Goal: Information Seeking & Learning: Compare options

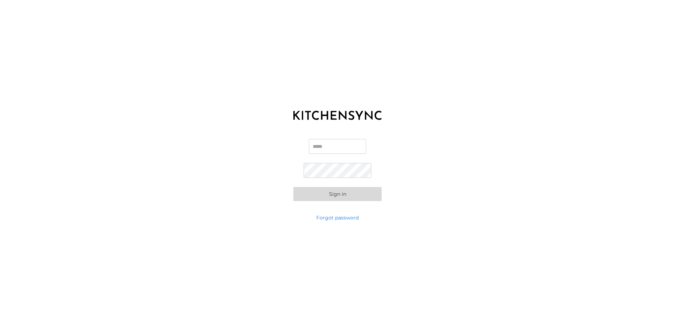
click at [343, 145] on input "Email" at bounding box center [337, 146] width 57 height 15
type input "**********"
click at [356, 196] on button "Sign in" at bounding box center [337, 194] width 88 height 14
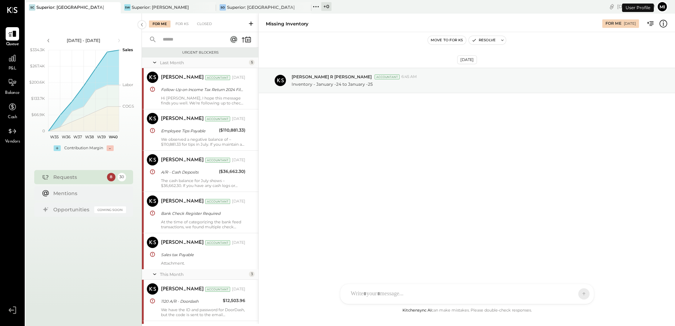
scroll to position [277, 0]
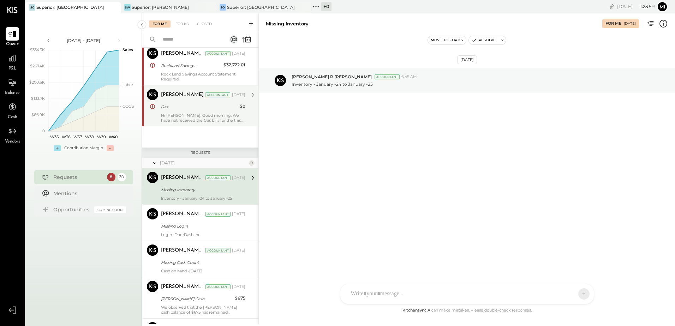
click at [194, 114] on div "Hi [PERSON_NAME], Good morning, We have not received the Gas bills for the this…" at bounding box center [203, 118] width 84 height 10
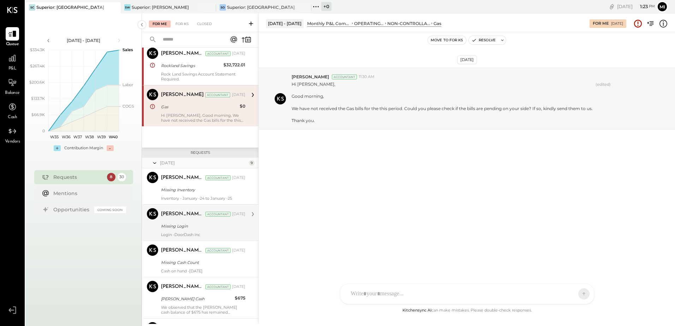
click at [200, 224] on div "Missing Login" at bounding box center [202, 226] width 82 height 7
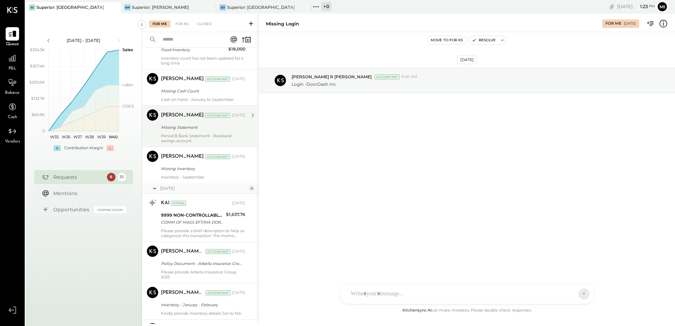
scroll to position [665, 0]
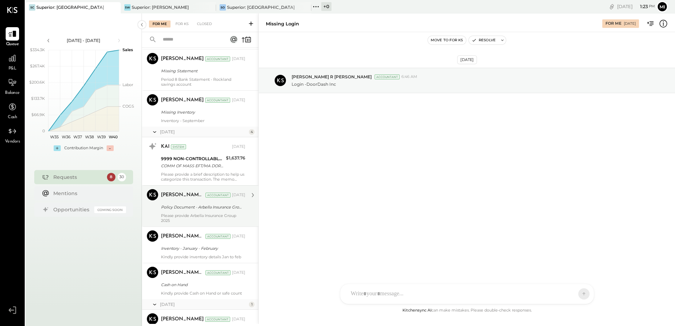
click at [217, 208] on div "Policy Document - Arbella Insurance Group" at bounding box center [202, 207] width 82 height 7
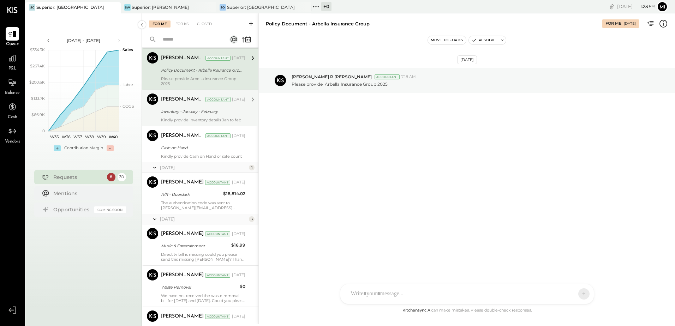
scroll to position [806, 0]
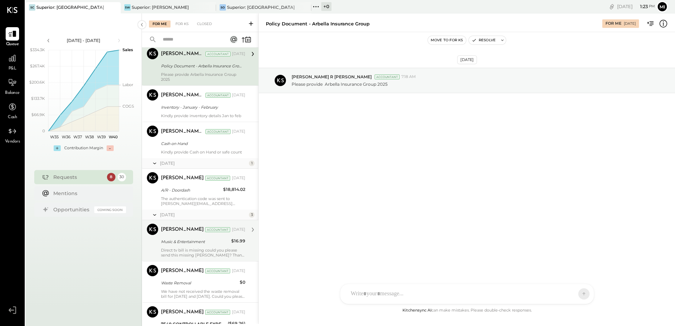
click at [210, 246] on div "Music & Entertainment" at bounding box center [195, 241] width 68 height 8
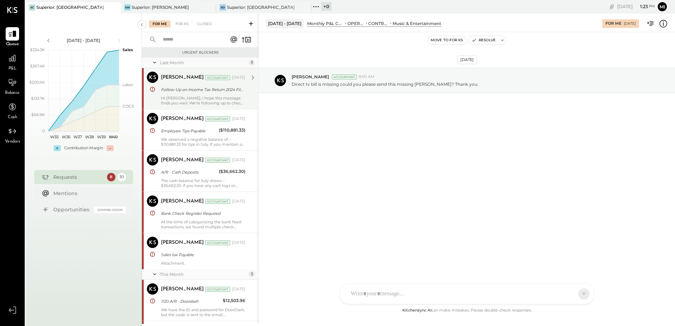
click at [206, 85] on div "Follow-Up on Income Tax Return 2024 Filing and Required Documents" at bounding box center [202, 89] width 82 height 8
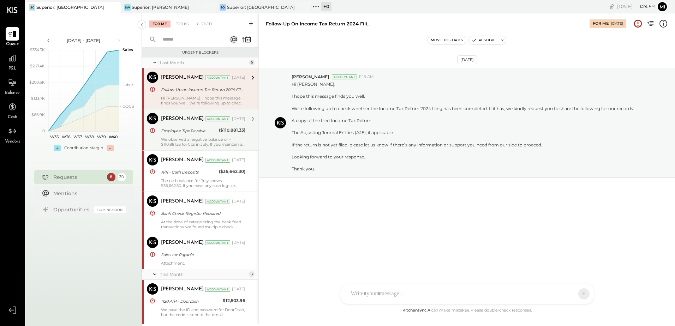
click at [178, 129] on div "Employee Tips Payable" at bounding box center [189, 130] width 56 height 7
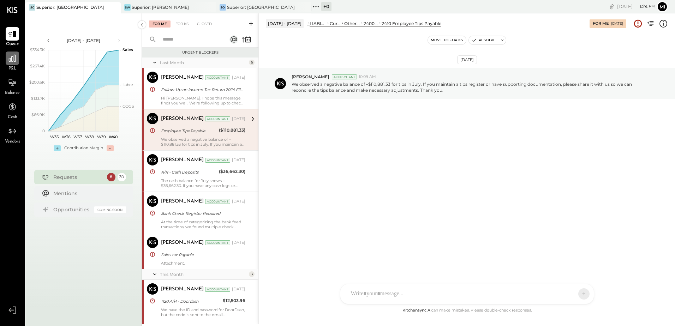
click at [11, 65] on div at bounding box center [12, 58] width 13 height 13
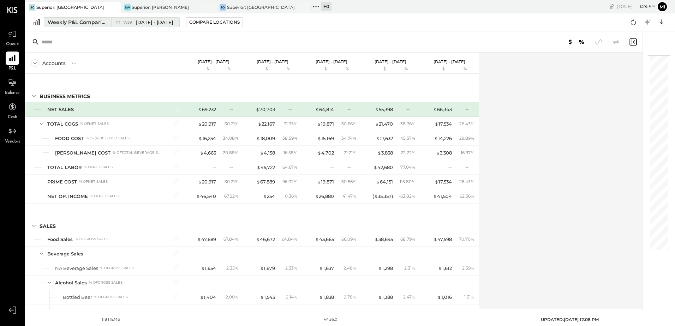
click at [74, 24] on div "Weekly P&L Comparison" at bounding box center [77, 22] width 59 height 7
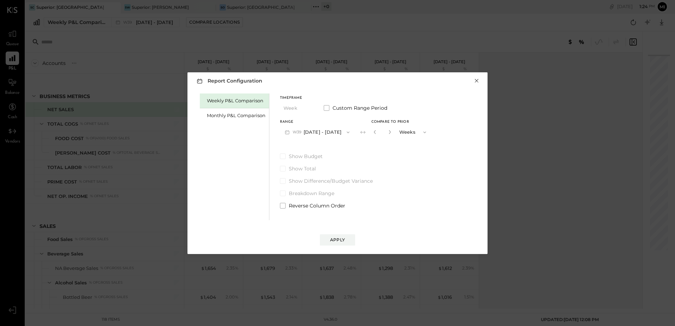
click at [475, 81] on button "×" at bounding box center [476, 80] width 6 height 7
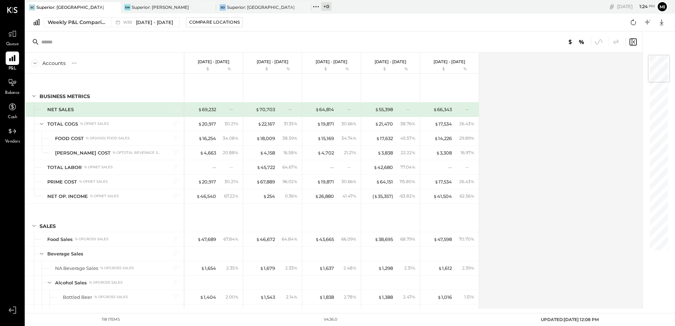
click at [38, 22] on icon at bounding box center [37, 22] width 6 height 6
click at [88, 22] on div "Weekly P&L Comparison" at bounding box center [77, 22] width 59 height 7
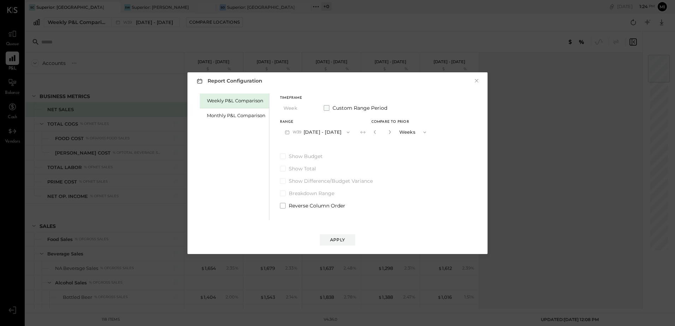
click at [326, 108] on span at bounding box center [327, 108] width 6 height 6
click at [306, 131] on button "[DATE]" at bounding box center [301, 132] width 42 height 13
click at [292, 217] on span "[DATE]" at bounding box center [295, 217] width 15 height 6
click at [369, 130] on button "[DATE]" at bounding box center [360, 132] width 42 height 13
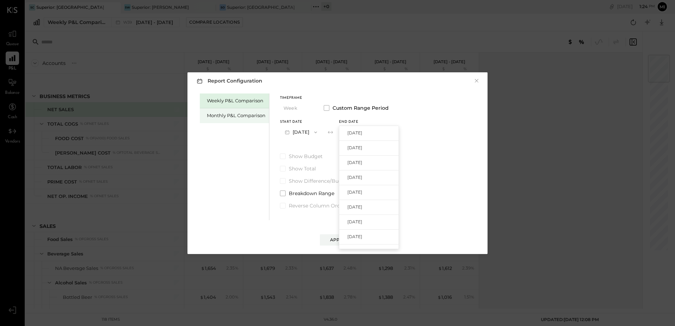
click at [244, 116] on div "Monthly P&L Comparison" at bounding box center [236, 115] width 59 height 7
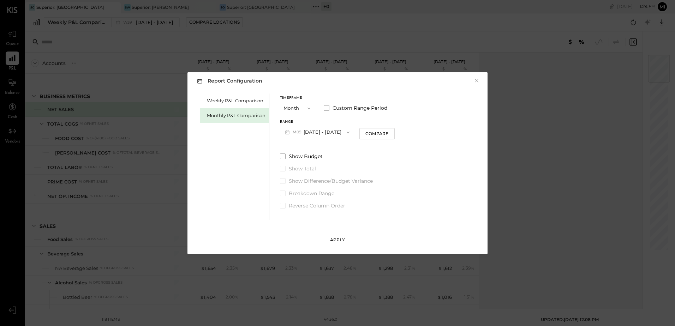
click at [334, 240] on div "Apply" at bounding box center [337, 240] width 15 height 6
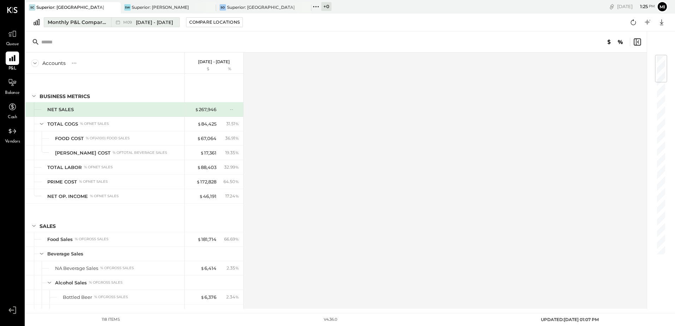
click at [155, 22] on span "[DATE] - [DATE]" at bounding box center [154, 22] width 37 height 7
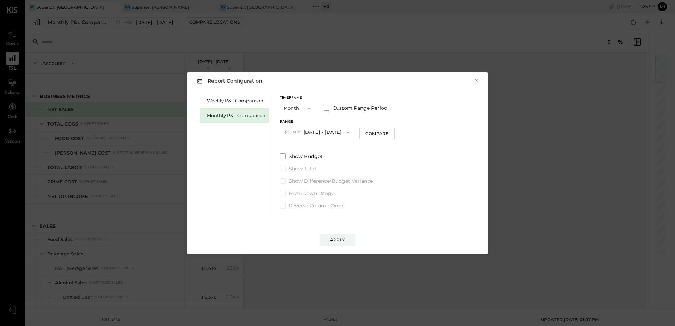
click at [345, 133] on icon "button" at bounding box center [348, 132] width 6 height 6
click at [327, 148] on span "[DATE] - [DATE]" at bounding box center [314, 148] width 34 height 6
click at [365, 133] on div "Compare" at bounding box center [376, 134] width 23 height 6
click at [396, 131] on button "Months" at bounding box center [413, 132] width 35 height 13
click at [406, 142] on div "Years" at bounding box center [413, 144] width 35 height 13
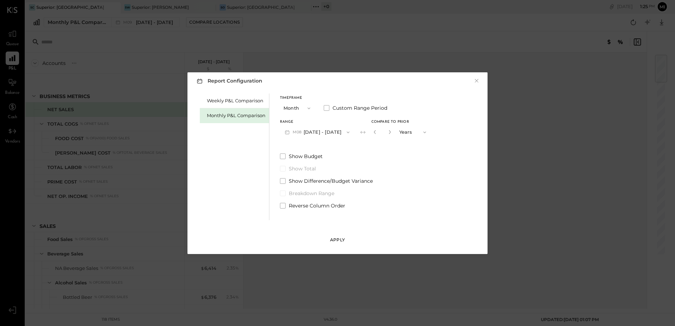
click at [337, 239] on div "Apply" at bounding box center [337, 240] width 15 height 6
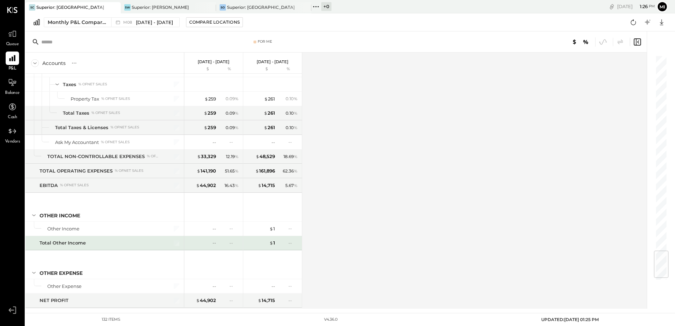
scroll to position [1675, 0]
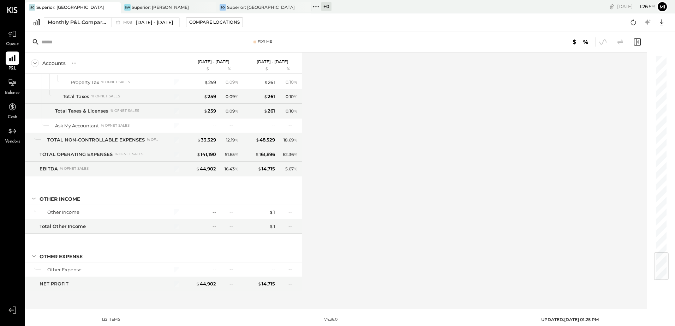
click at [389, 175] on div "Accounts S % GL [DATE] - [DATE] $ % [DATE] - [DATE] $ % BUSINESS METRICS NET SA…" at bounding box center [336, 181] width 622 height 256
click at [172, 6] on div "Superior: [PERSON_NAME]" at bounding box center [160, 7] width 57 height 6
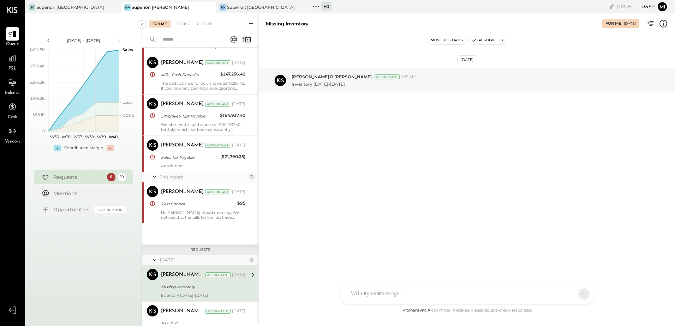
scroll to position [89, 0]
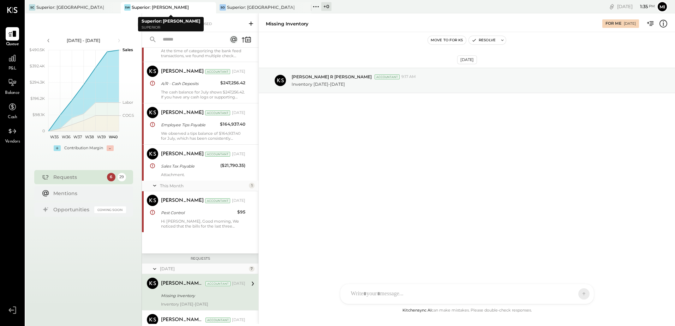
click at [191, 7] on div "SW Superior: [PERSON_NAME]" at bounding box center [163, 7] width 85 height 6
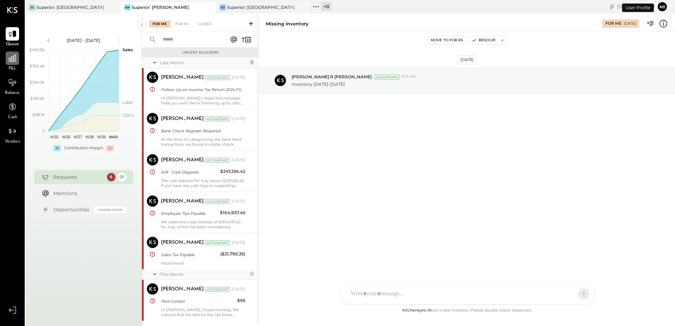
scroll to position [194, 0]
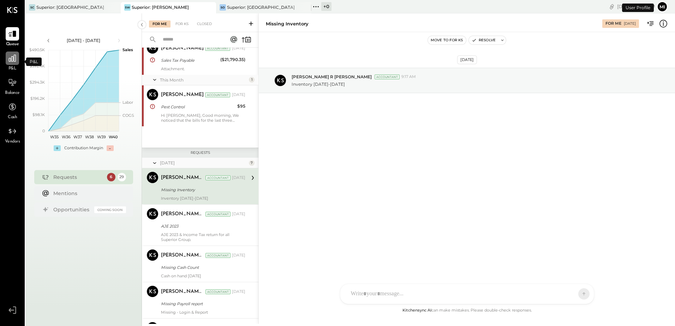
click at [14, 62] on icon at bounding box center [12, 58] width 9 height 9
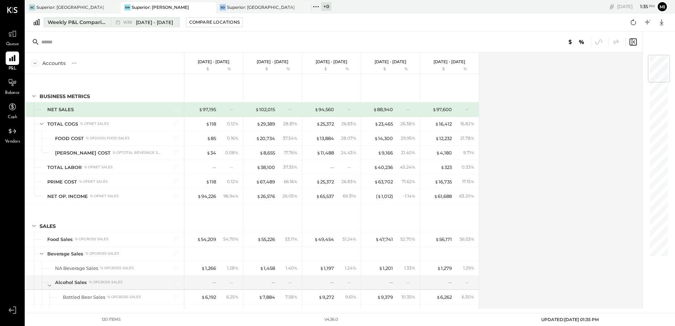
click at [96, 25] on div "Weekly P&L Comparison" at bounding box center [77, 22] width 59 height 7
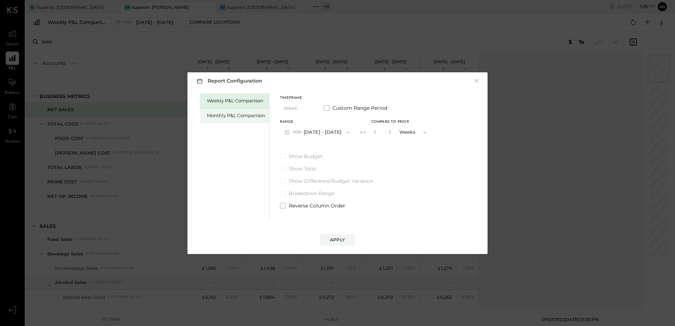
click at [229, 114] on div "Monthly P&L Comparison" at bounding box center [236, 115] width 59 height 7
click at [329, 133] on button "M09 [DATE] - [DATE]" at bounding box center [317, 132] width 74 height 13
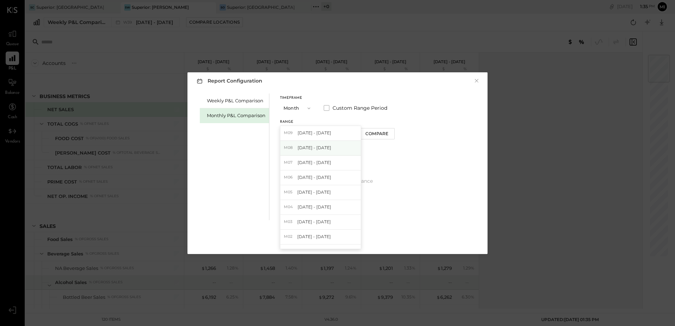
click at [318, 147] on span "[DATE] - [DATE]" at bounding box center [314, 148] width 34 height 6
click at [372, 133] on div "Compare" at bounding box center [376, 134] width 23 height 6
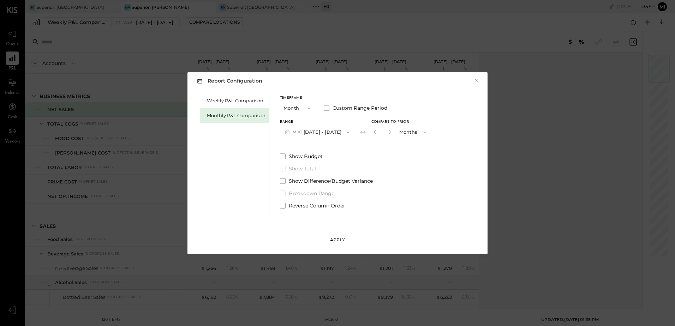
click at [340, 241] on div "Apply" at bounding box center [337, 240] width 15 height 6
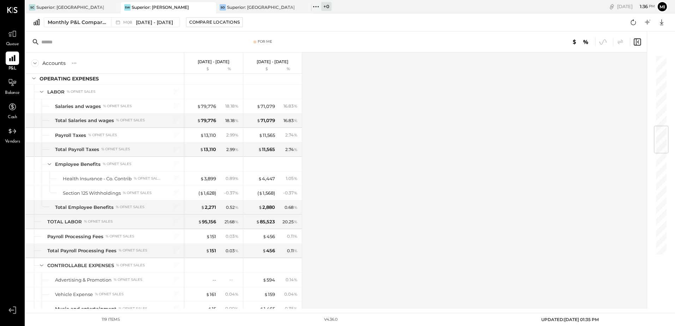
scroll to position [600, 0]
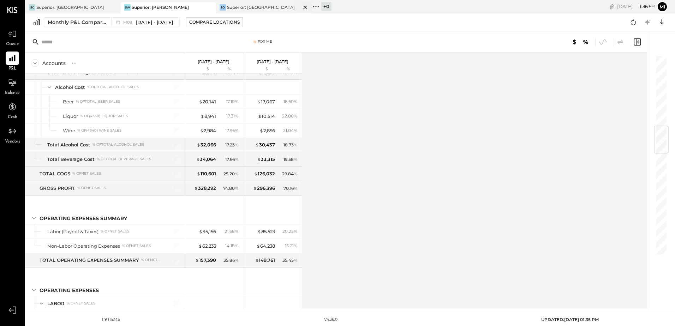
click at [246, 8] on div "Superior: [GEOGRAPHIC_DATA]" at bounding box center [261, 7] width 68 height 6
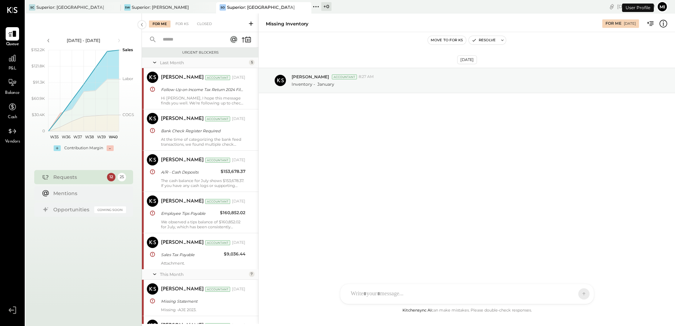
scroll to position [437, 0]
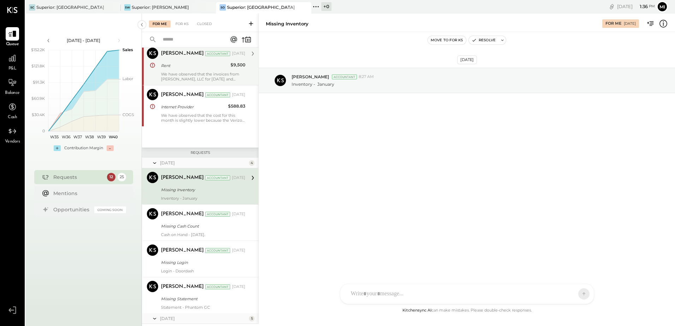
click at [205, 69] on div "Rent" at bounding box center [194, 65] width 67 height 7
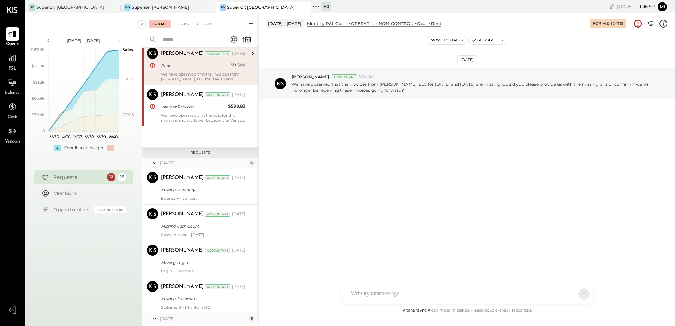
click at [416, 297] on div "[PERSON_NAME] [PERSON_NAME] A admin CR [PERSON_NAME] R [PERSON_NAME] [PERSON_NA…" at bounding box center [467, 294] width 254 height 20
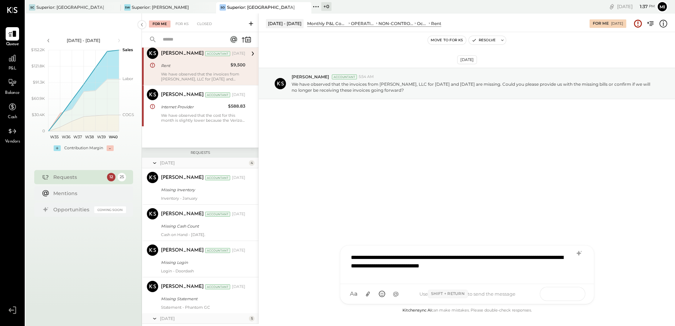
click at [572, 293] on icon at bounding box center [569, 293] width 7 height 7
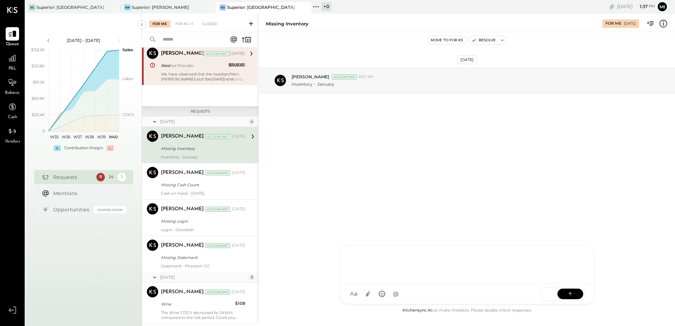
scroll to position [396, 0]
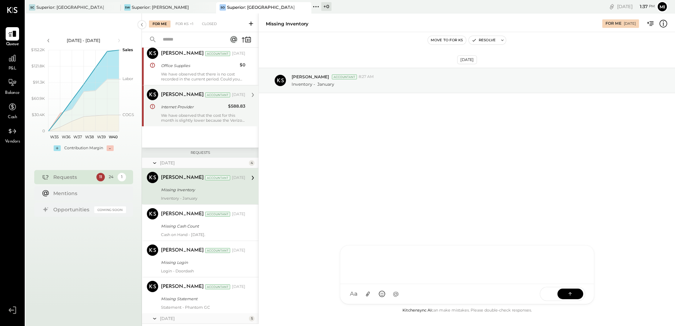
click at [197, 115] on div "We have observed that the cost for this month is slightly lower because the Ver…" at bounding box center [203, 118] width 84 height 10
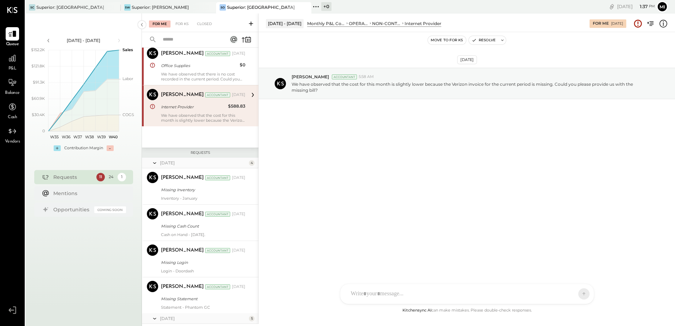
click at [414, 293] on div "[PERSON_NAME] [PERSON_NAME] A admin CR [PERSON_NAME] R [PERSON_NAME] [PERSON_NA…" at bounding box center [467, 294] width 254 height 20
